Goal: Task Accomplishment & Management: Manage account settings

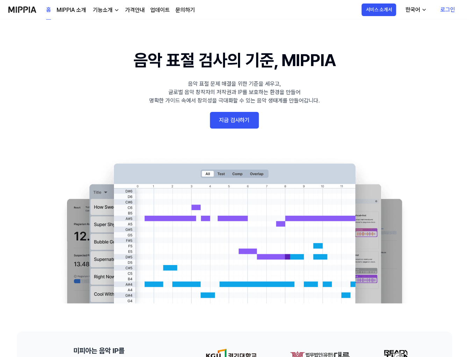
click at [448, 13] on link "로그인" at bounding box center [448, 10] width 26 height 20
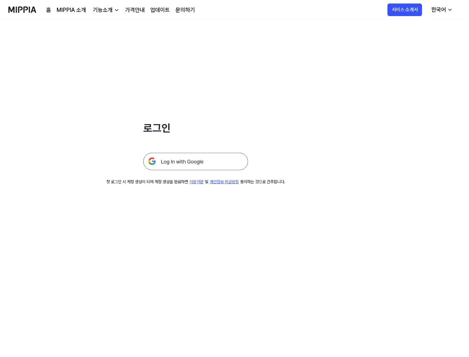
click at [200, 158] on img at bounding box center [195, 161] width 105 height 17
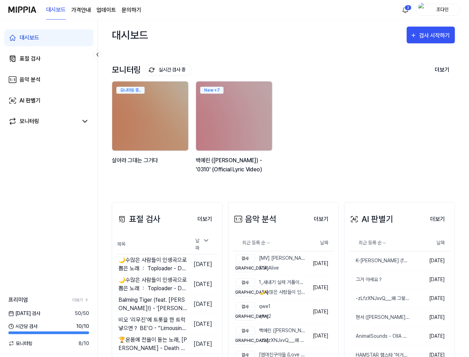
click at [75, 296] on div "프리미엄 더보기" at bounding box center [49, 300] width 98 height 8
click at [76, 298] on link "더보기" at bounding box center [80, 300] width 17 height 6
